Goal: Information Seeking & Learning: Check status

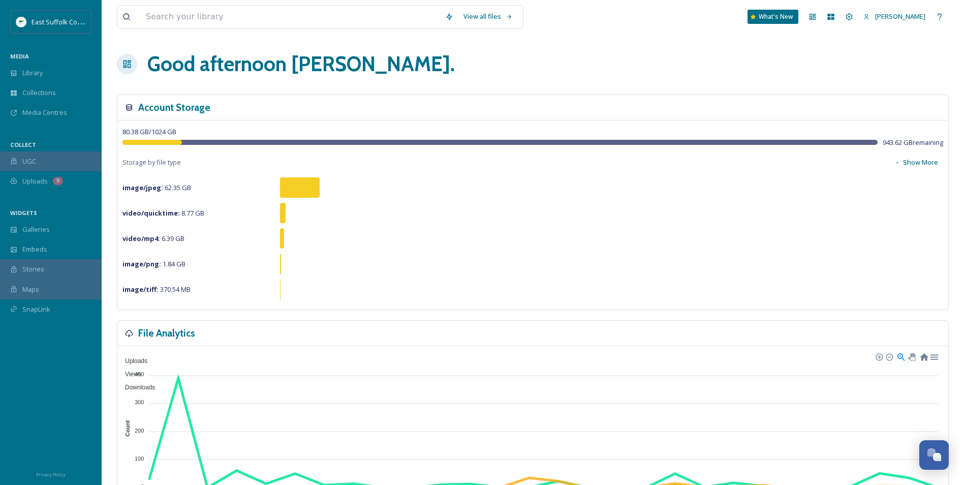
scroll to position [4807, 0]
click at [65, 62] on div "MEDIA" at bounding box center [51, 56] width 102 height 13
click at [65, 73] on div "Library" at bounding box center [51, 73] width 102 height 20
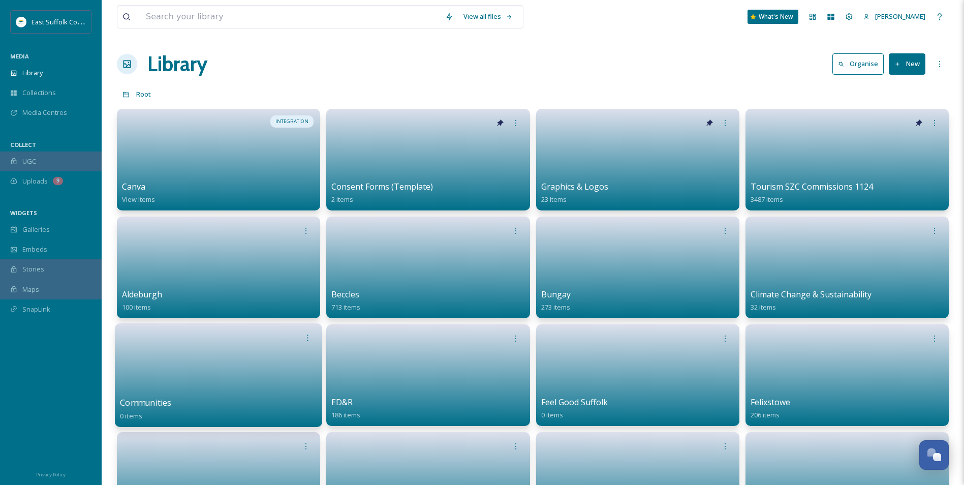
click at [220, 402] on div "Communities 0 items" at bounding box center [218, 408] width 197 height 25
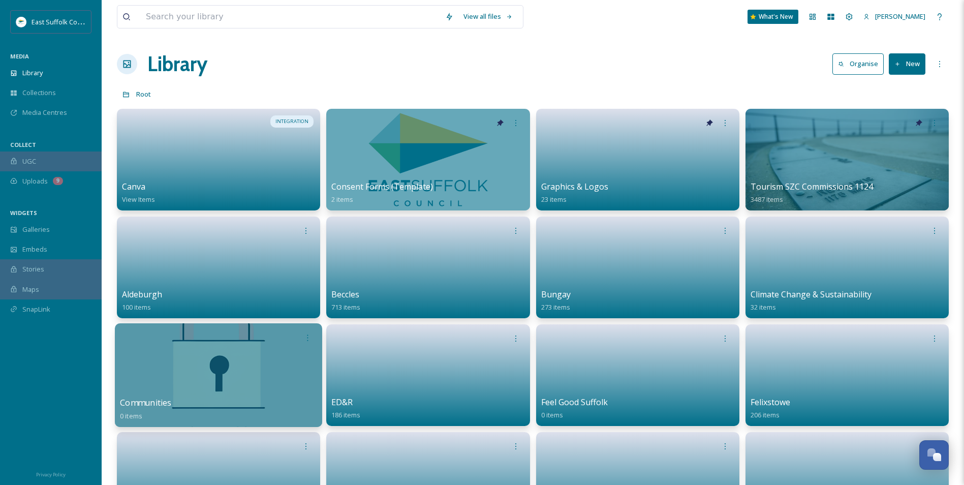
click at [240, 370] on div at bounding box center [218, 375] width 207 height 104
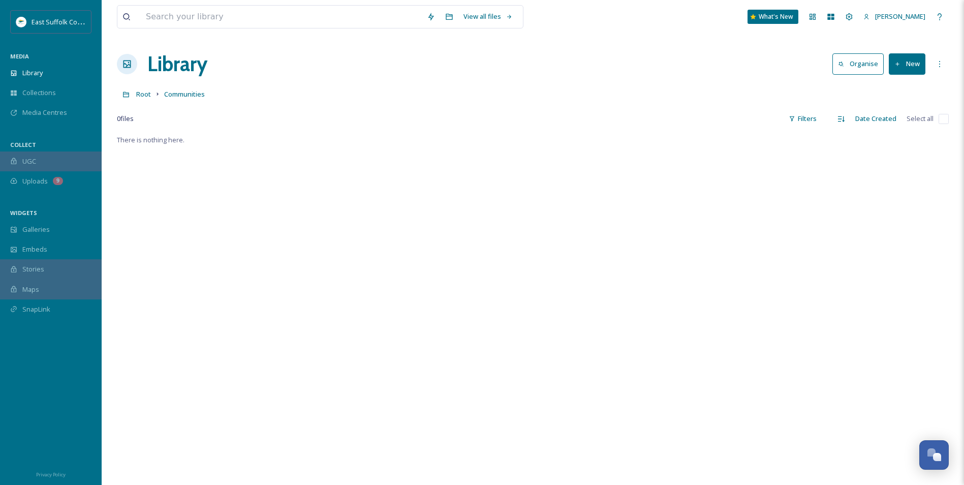
click at [169, 65] on h1 "Library" at bounding box center [177, 64] width 60 height 30
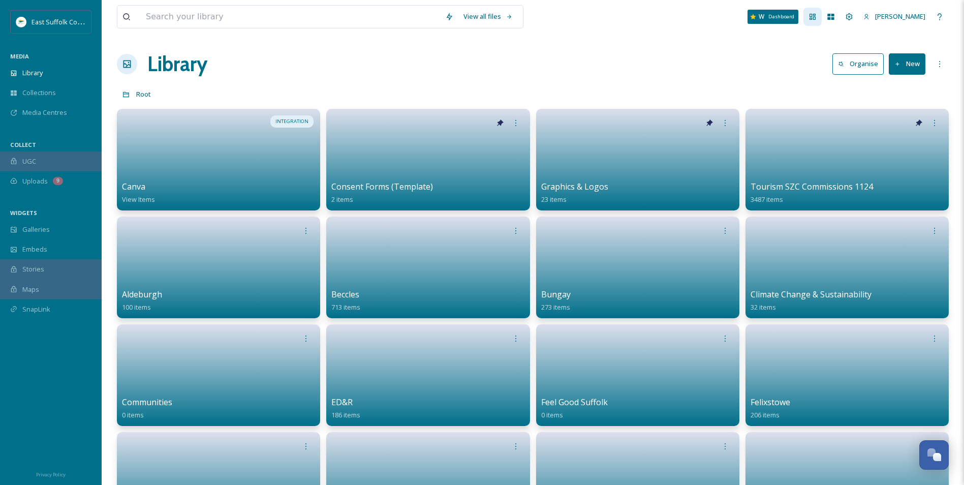
click at [816, 19] on icon at bounding box center [812, 17] width 6 height 6
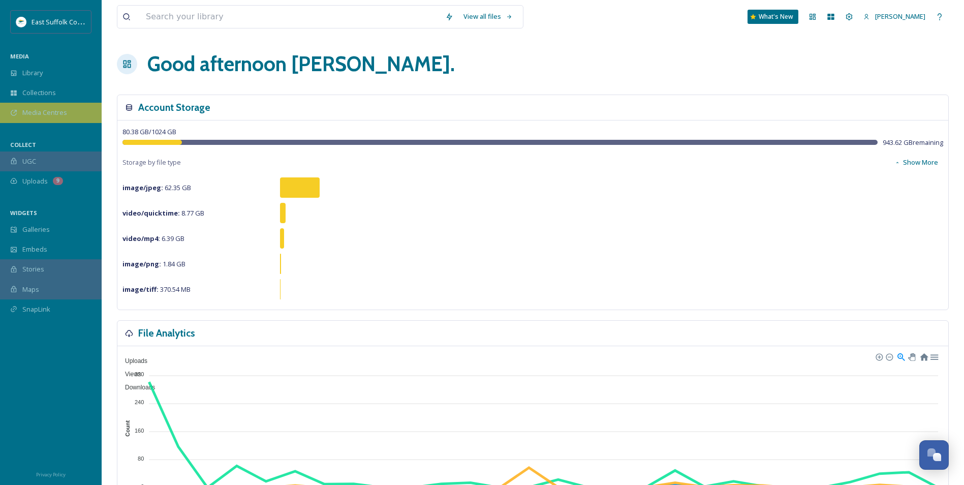
click at [35, 111] on span "Media Centres" at bounding box center [44, 113] width 45 height 10
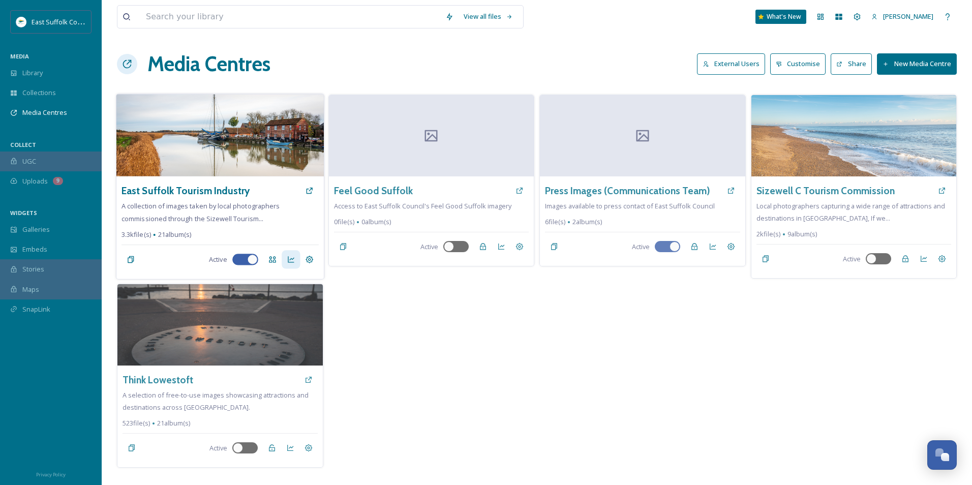
click at [292, 261] on icon at bounding box center [291, 260] width 8 height 8
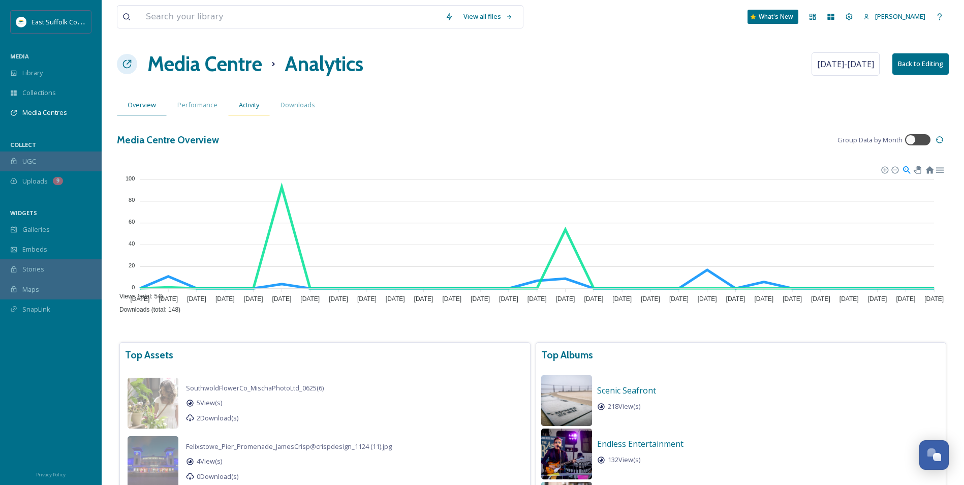
click at [250, 104] on span "Activity" at bounding box center [249, 105] width 20 height 10
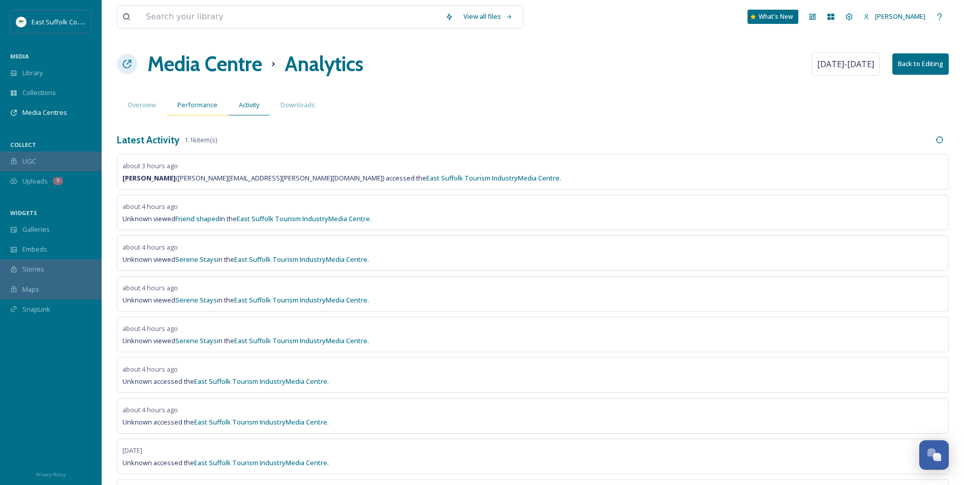
click at [201, 101] on span "Performance" at bounding box center [197, 105] width 40 height 10
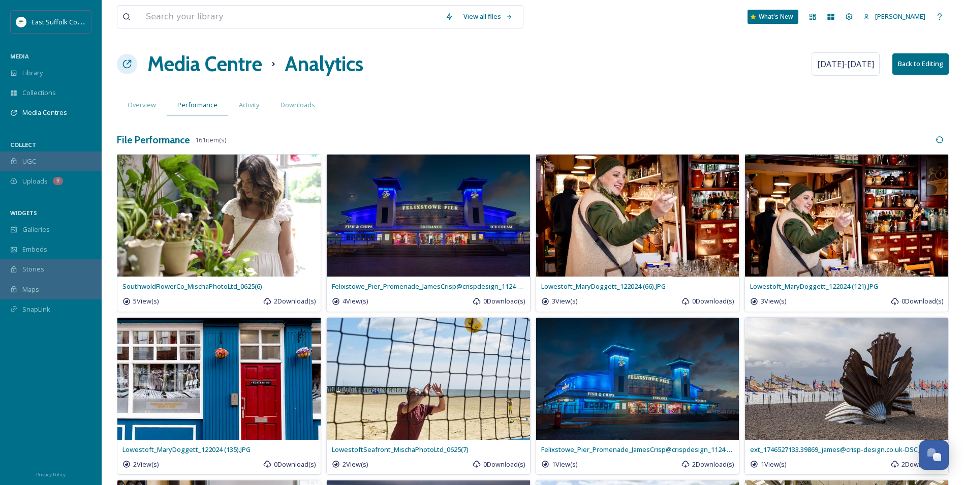
click at [185, 61] on h1 "Media Centre" at bounding box center [204, 64] width 115 height 30
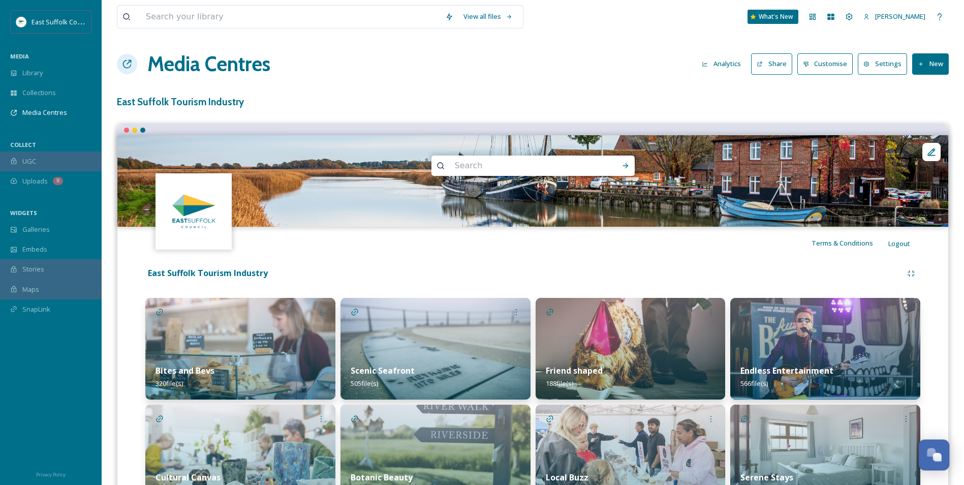
click at [936, 457] on div "Open Chat" at bounding box center [937, 457] width 9 height 9
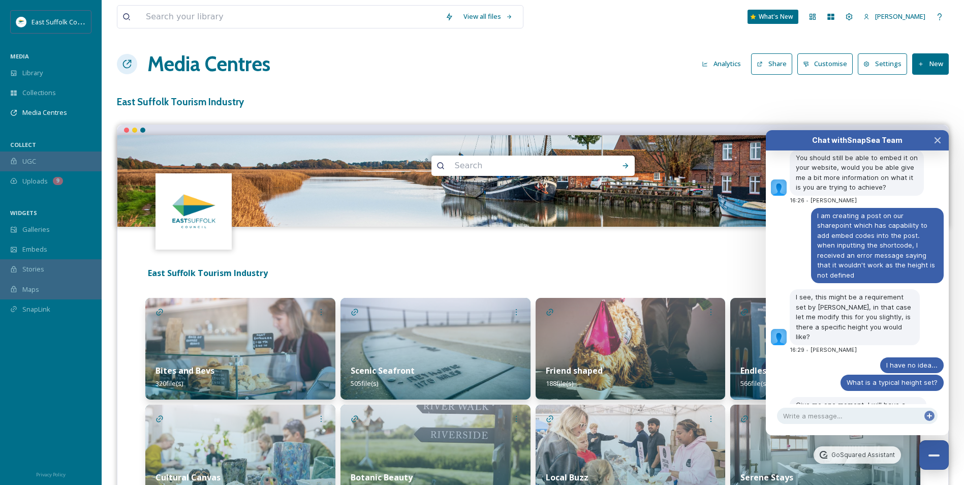
drag, startPoint x: 881, startPoint y: 347, endPoint x: 787, endPoint y: 263, distance: 125.6
copy span "<iframe id="snapseaSingleEmbed-6f1588c3-f588-4e9e-96f9-2880a408ac0e" title="Med…"
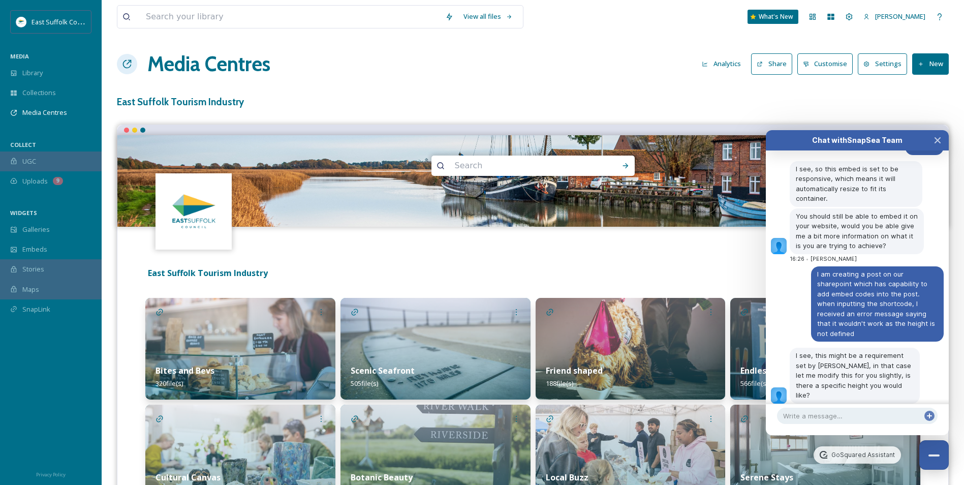
scroll to position [4807, 0]
